Goal: Information Seeking & Learning: Learn about a topic

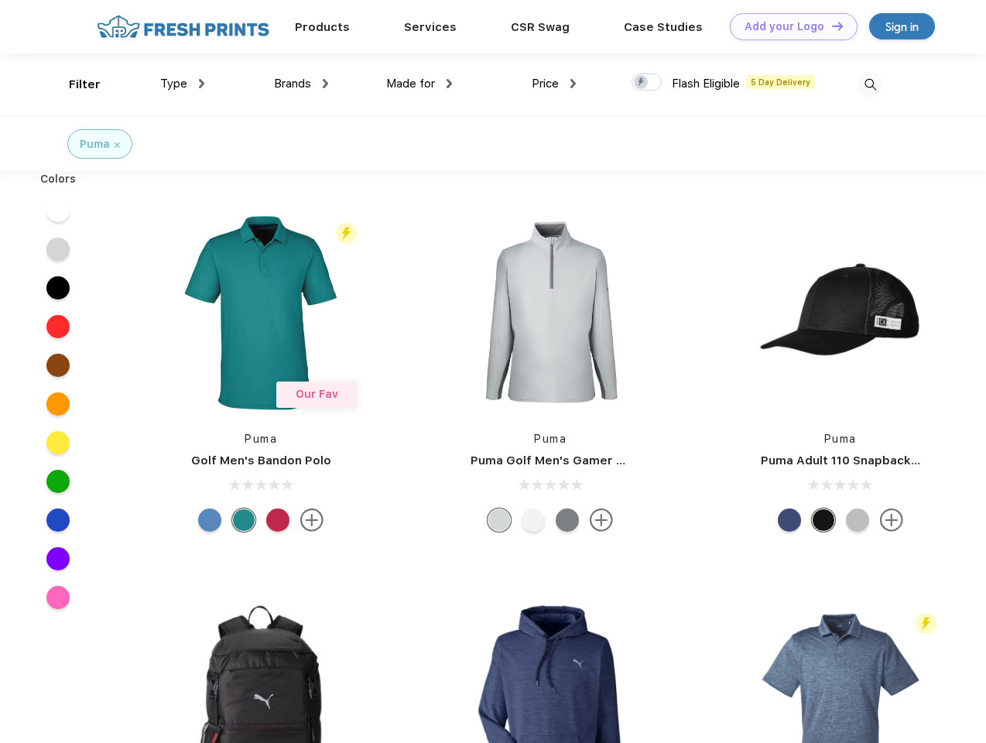
scroll to position [1, 0]
click at [788, 26] on link "Add your Logo Design Tool" at bounding box center [794, 26] width 128 height 27
click at [0, 0] on div "Design Tool" at bounding box center [0, 0] width 0 height 0
click at [831, 26] on link "Add your Logo Design Tool" at bounding box center [794, 26] width 128 height 27
click at [74, 84] on div "Filter" at bounding box center [85, 85] width 32 height 18
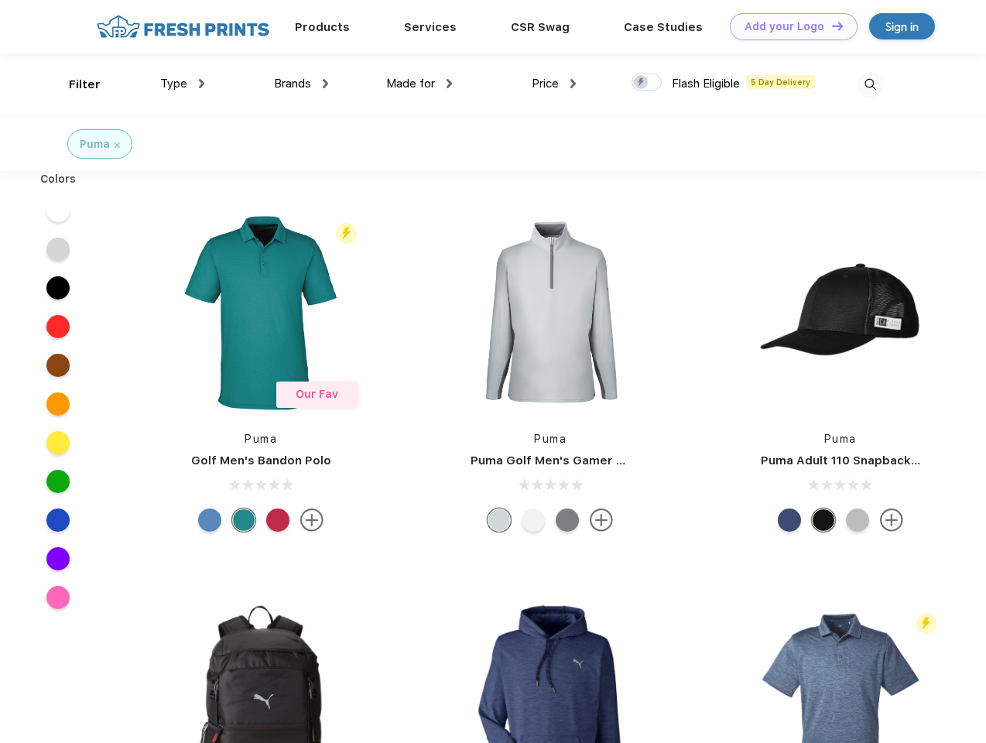
click at [183, 84] on span "Type" at bounding box center [173, 84] width 27 height 14
click at [301, 84] on span "Brands" at bounding box center [292, 84] width 37 height 14
click at [420, 84] on span "Made for" at bounding box center [410, 84] width 49 height 14
click at [554, 84] on span "Price" at bounding box center [545, 84] width 27 height 14
click at [647, 83] on div at bounding box center [647, 82] width 30 height 17
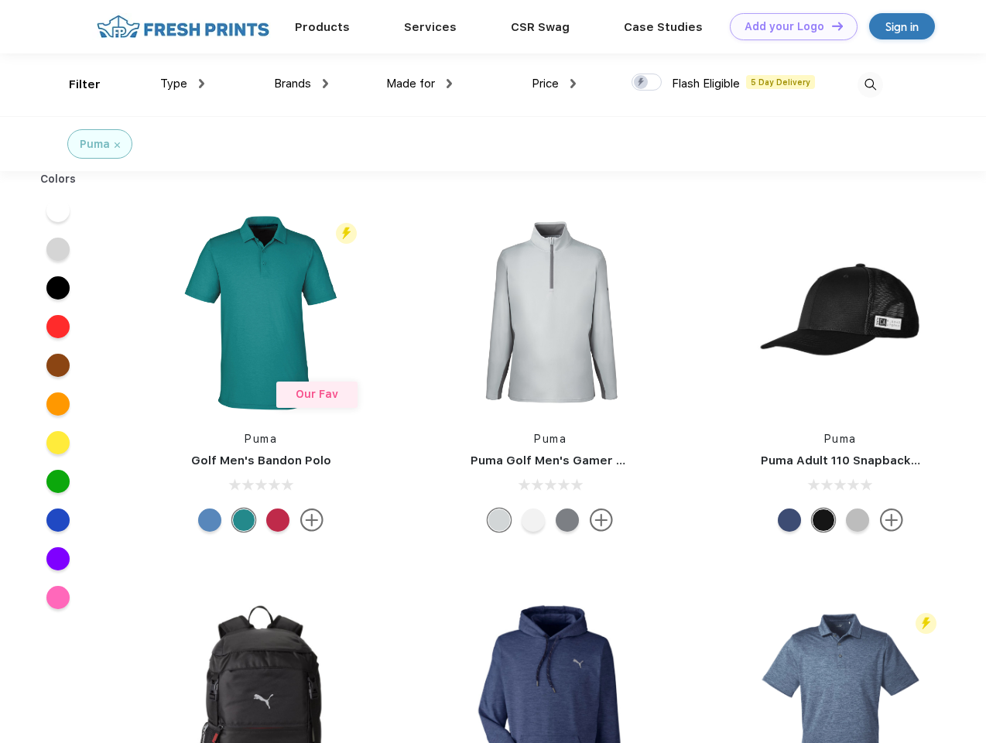
click at [642, 83] on input "checkbox" at bounding box center [637, 78] width 10 height 10
click at [870, 84] on img at bounding box center [871, 85] width 26 height 26
